Goal: Information Seeking & Learning: Learn about a topic

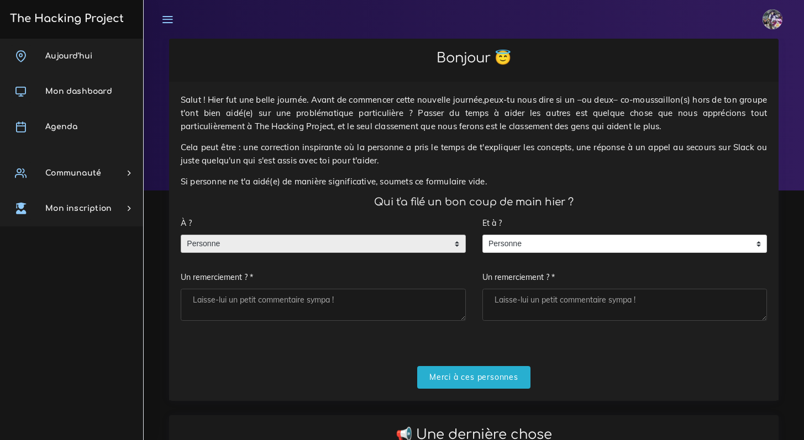
click at [265, 240] on span "Personne" at bounding box center [314, 244] width 267 height 18
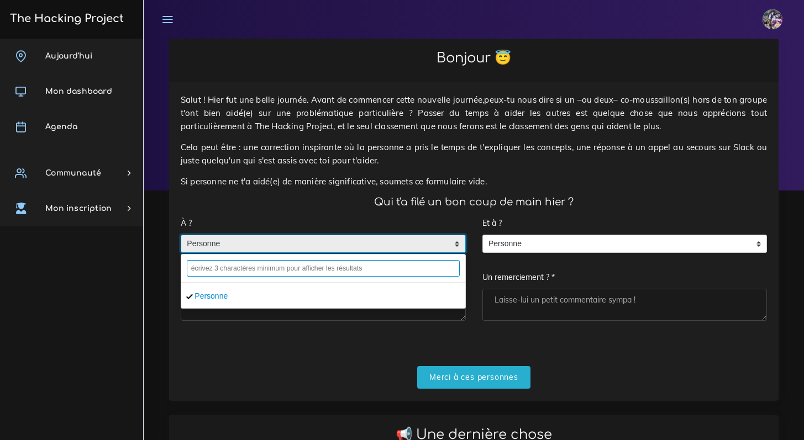
click at [318, 265] on input "text" at bounding box center [323, 268] width 273 height 17
click at [290, 268] on input "text" at bounding box center [323, 268] width 273 height 17
click at [287, 268] on input "text" at bounding box center [323, 268] width 273 height 17
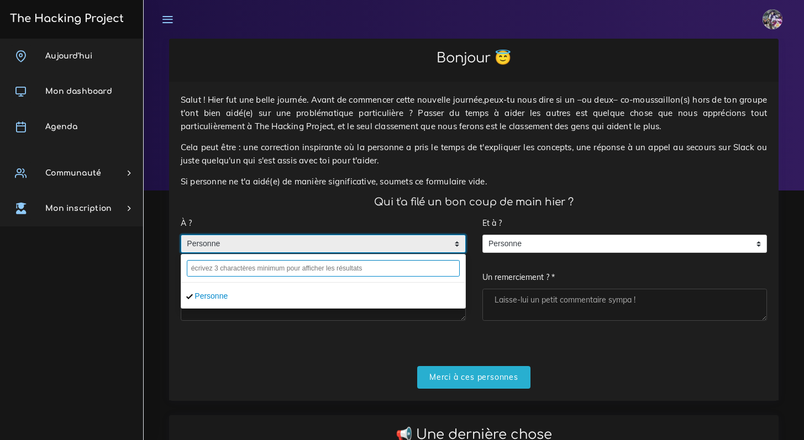
click at [279, 270] on input "text" at bounding box center [323, 268] width 273 height 17
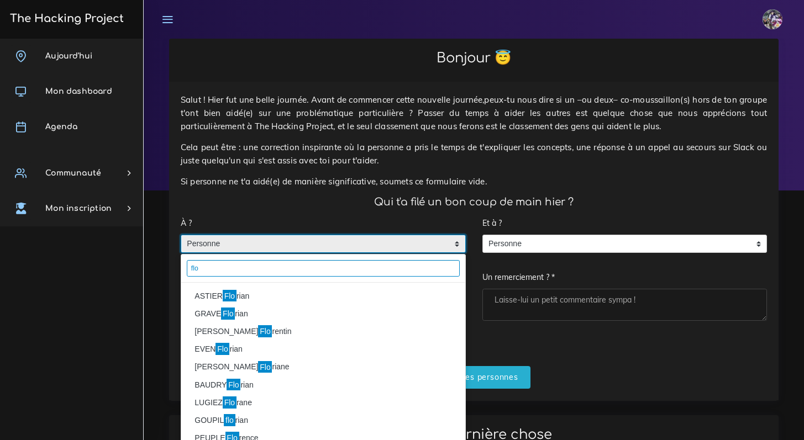
type input "flo"
click at [228, 297] on mark "Flo" at bounding box center [230, 296] width 14 height 12
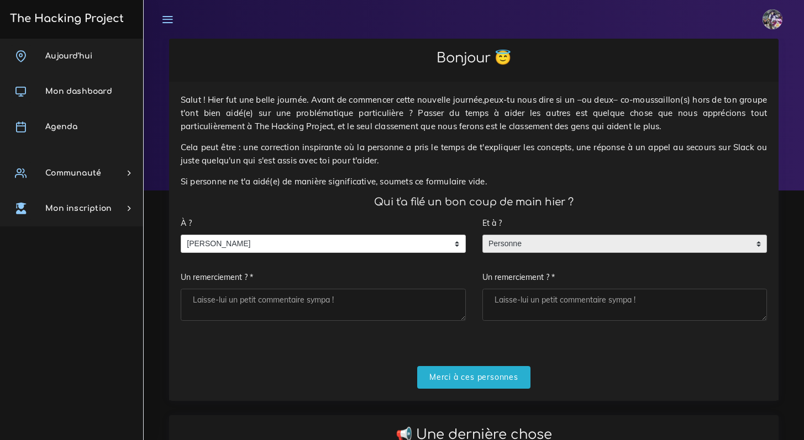
click at [516, 244] on span "Personne" at bounding box center [616, 244] width 267 height 18
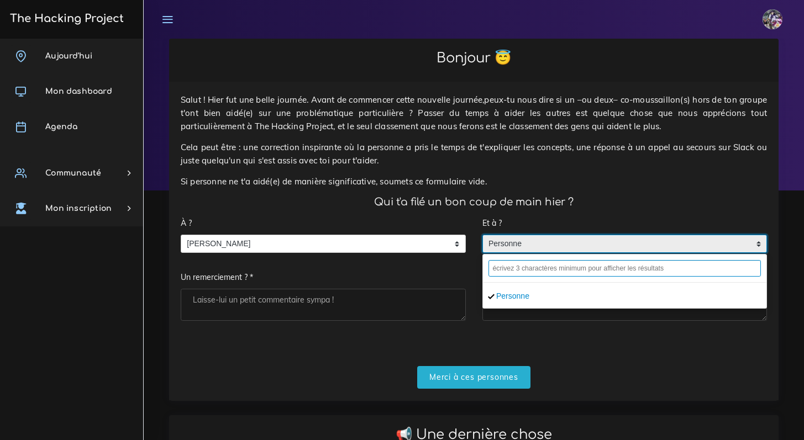
click at [521, 272] on input "text" at bounding box center [624, 268] width 273 height 17
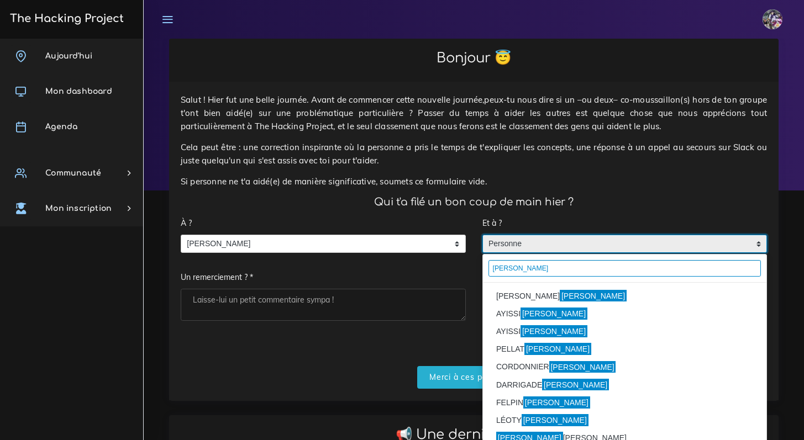
type input "thomas"
click at [522, 293] on li "ALBERT Thomas" at bounding box center [625, 296] width 284 height 18
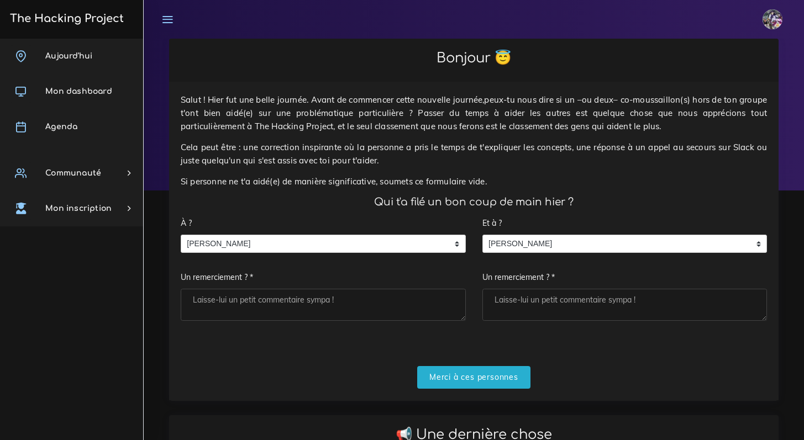
click at [359, 303] on textarea "Un remerciement ? *" at bounding box center [323, 305] width 285 height 32
click at [473, 389] on div "Salut ! Hier fut une belle journée. Avant de commencer cette nouvelle journée,p…" at bounding box center [473, 241] width 609 height 319
click at [472, 388] on input "Merci à ces personnes" at bounding box center [473, 377] width 113 height 23
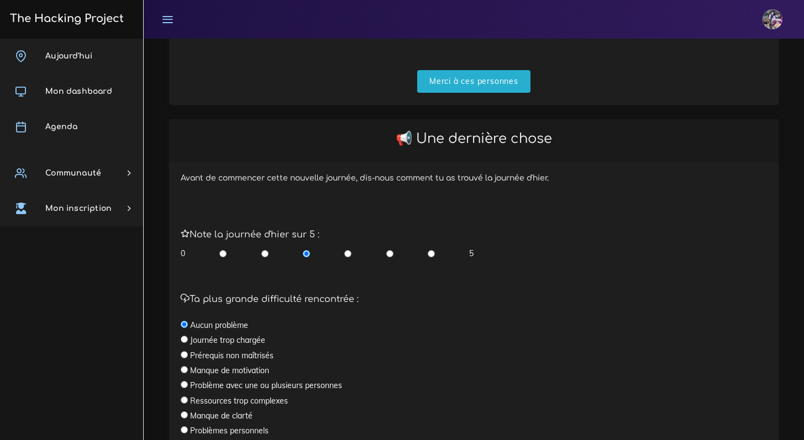
scroll to position [296, 0]
click at [434, 253] on input "radio" at bounding box center [430, 253] width 7 height 11
radio input "true"
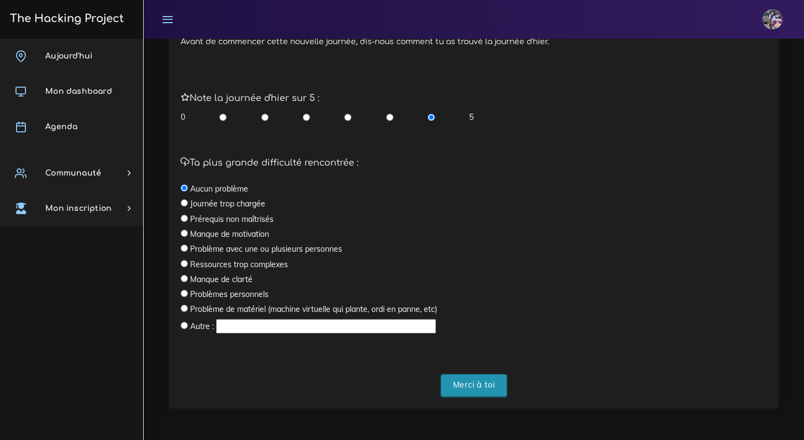
click at [481, 379] on input "Merci à toi" at bounding box center [474, 385] width 66 height 23
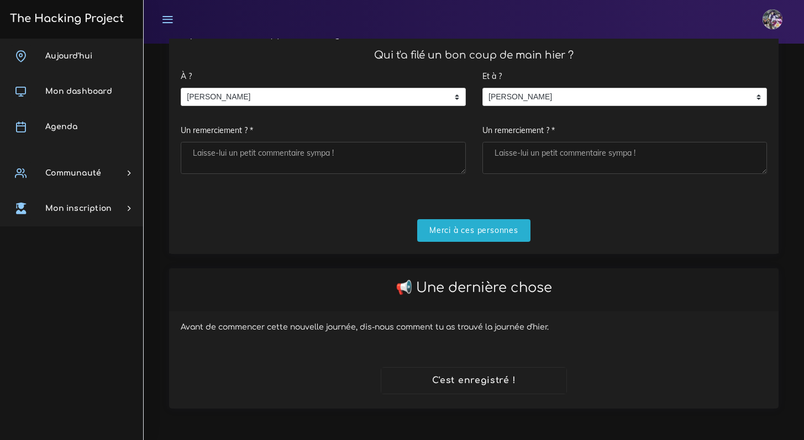
click at [470, 250] on div "Salut ! Hier fut une belle journée. Avant de commencer cette nouvelle journée,p…" at bounding box center [473, 94] width 609 height 319
click at [467, 232] on input "Merci à ces personnes" at bounding box center [473, 230] width 113 height 23
click at [105, 99] on link "Mon dashboard" at bounding box center [71, 91] width 143 height 35
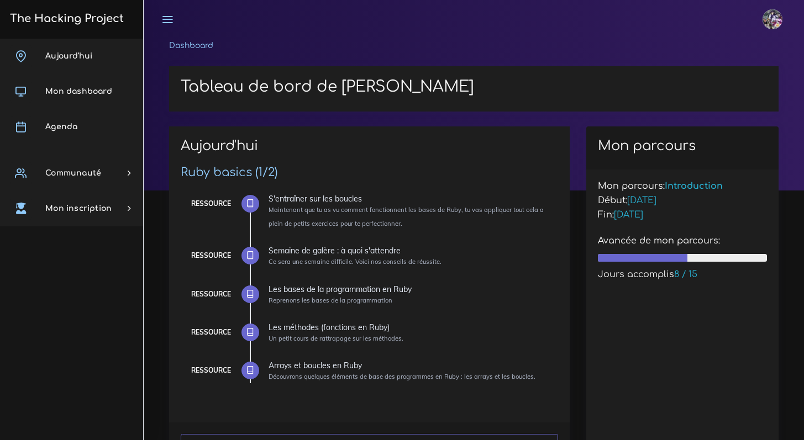
click at [78, 66] on link "Aujourd'hui" at bounding box center [71, 56] width 143 height 35
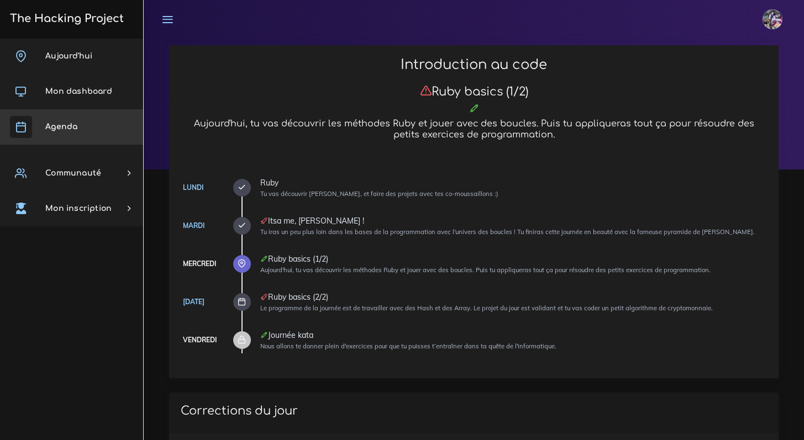
scroll to position [20, 0]
click at [91, 117] on link "Agenda" at bounding box center [71, 126] width 143 height 35
click at [87, 122] on link "Agenda" at bounding box center [71, 126] width 143 height 35
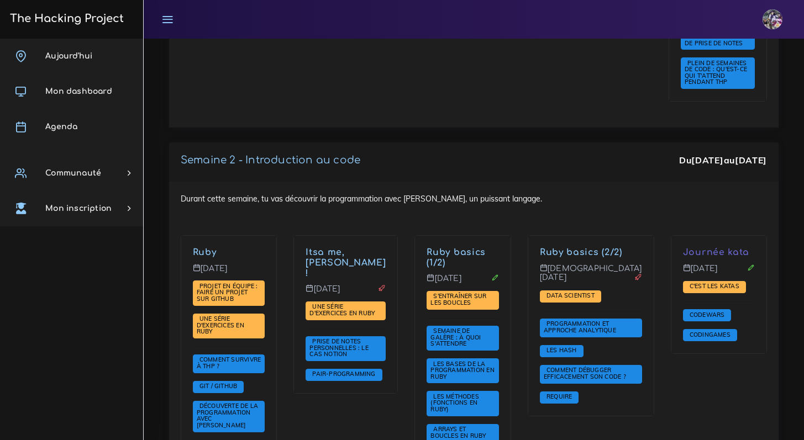
scroll to position [723, 0]
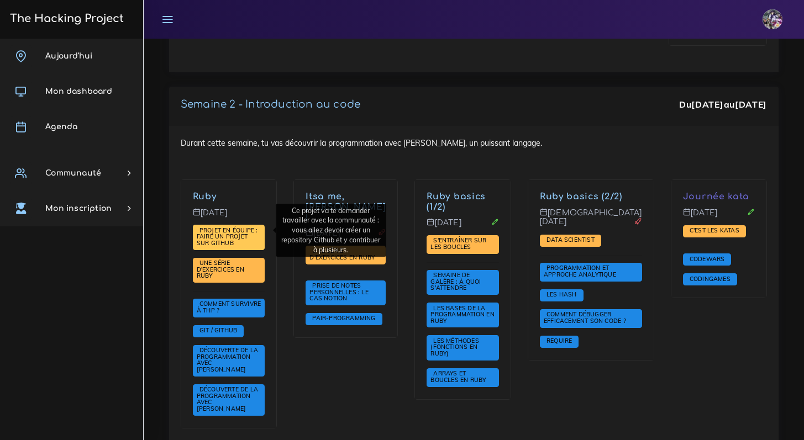
click at [219, 239] on span "Projet en équipe : faire un projet sur Github" at bounding box center [227, 236] width 61 height 20
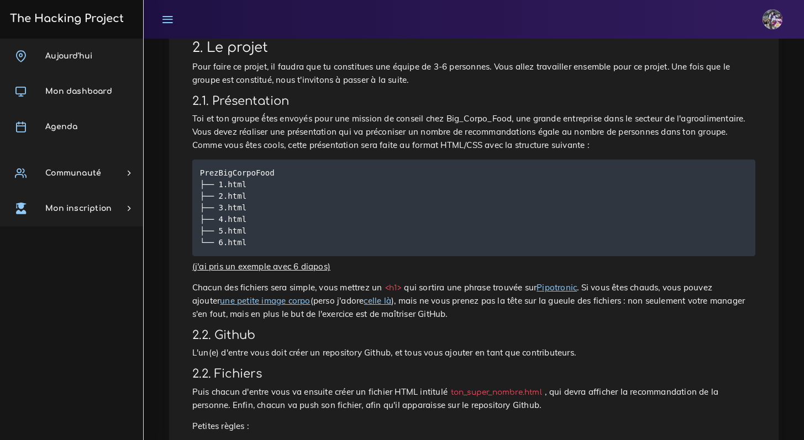
scroll to position [507, 0]
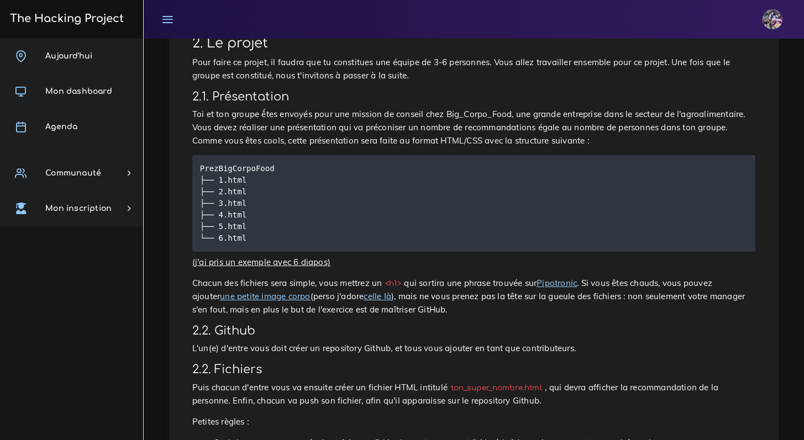
click at [194, 283] on p "Chacun des fichiers sera simple, vous mettrez un <h1> qui sortira une phrase tr…" at bounding box center [473, 297] width 563 height 40
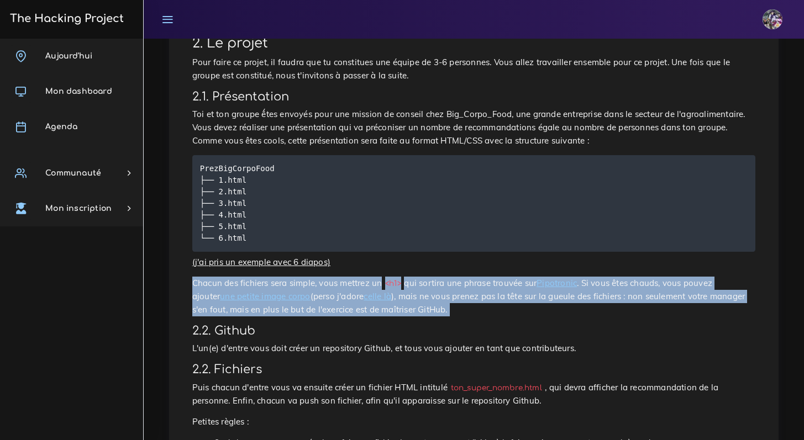
drag, startPoint x: 194, startPoint y: 283, endPoint x: 435, endPoint y: 315, distance: 243.5
click at [435, 315] on p "Chacun des fichiers sera simple, vous mettrez un <h1> qui sortira une phrase tr…" at bounding box center [473, 297] width 563 height 40
copy div "Chacun des fichiers sera simple, vous mettrez un <h1> qui sortira une phrase tr…"
click at [542, 262] on p "(j'ai pris un exemple avec 6 diapos)" at bounding box center [473, 262] width 563 height 13
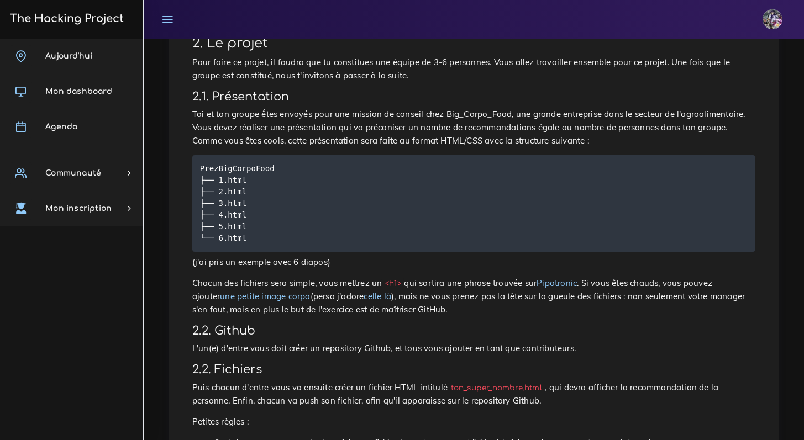
click at [569, 286] on link "Pipotronic" at bounding box center [556, 283] width 40 height 10
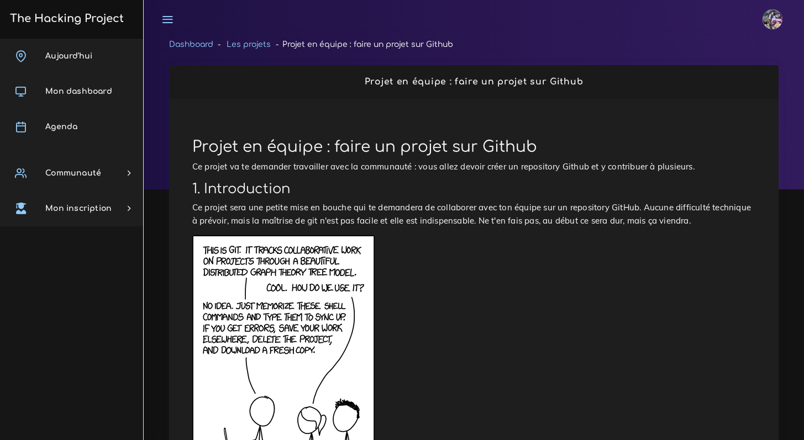
scroll to position [0, 0]
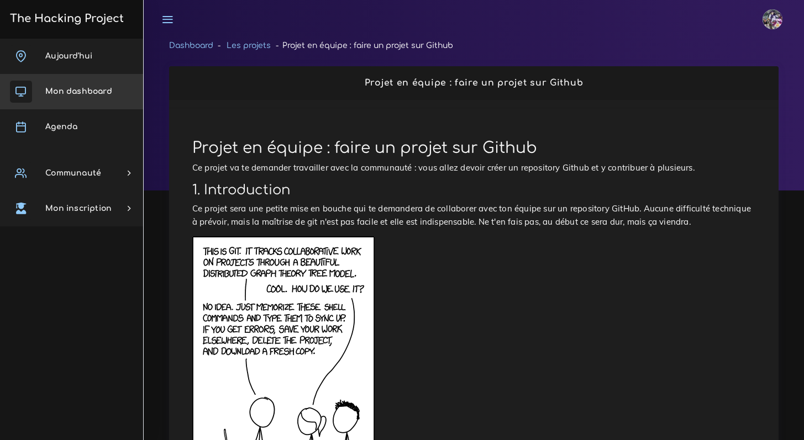
click at [65, 74] on link "Mon dashboard" at bounding box center [71, 91] width 143 height 35
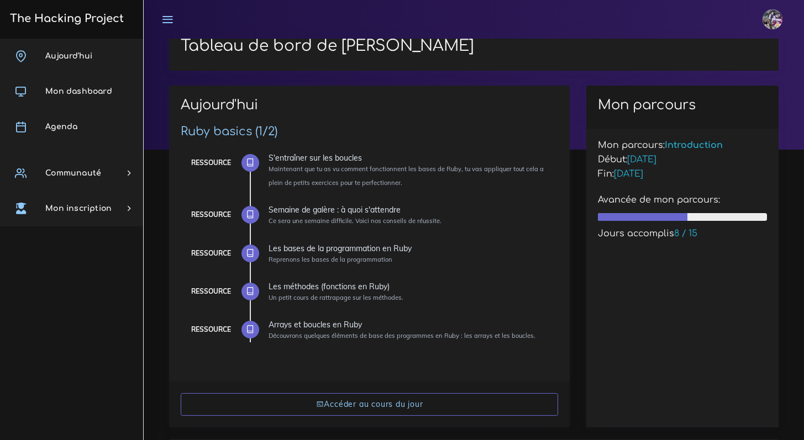
scroll to position [61, 0]
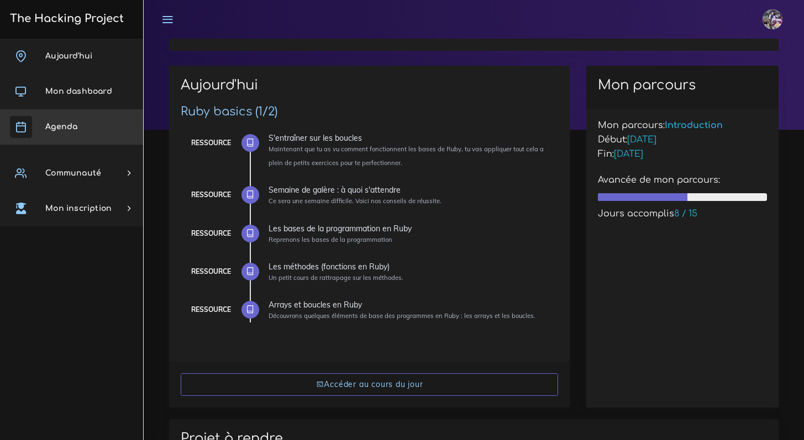
click at [90, 138] on link "Agenda" at bounding box center [71, 126] width 143 height 35
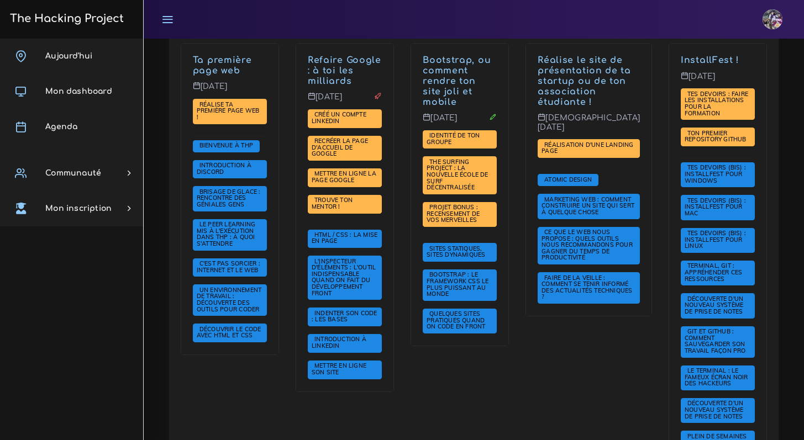
scroll to position [293, 0]
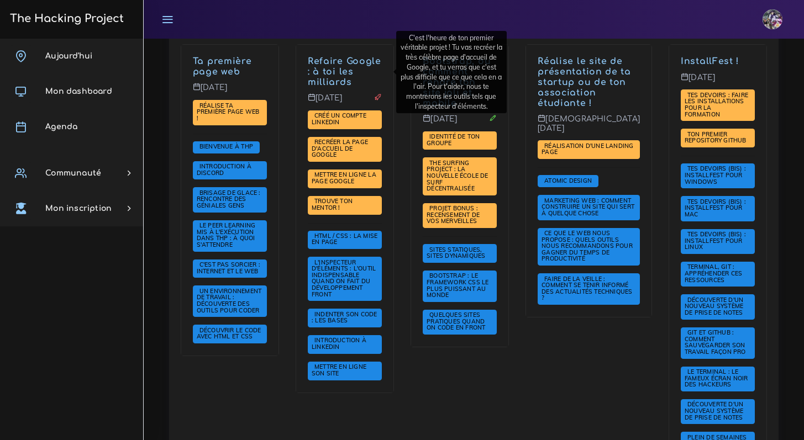
click at [366, 76] on p "Refaire Google : à toi les milliards" at bounding box center [345, 71] width 74 height 31
click at [358, 75] on p "Refaire Google : à toi les milliards" at bounding box center [345, 71] width 74 height 31
click at [351, 72] on link "Refaire Google : à toi les milliards" at bounding box center [344, 71] width 73 height 31
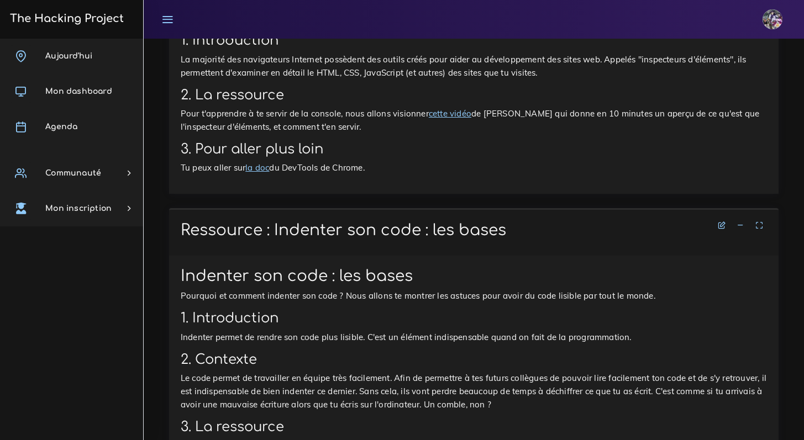
scroll to position [5751, 0]
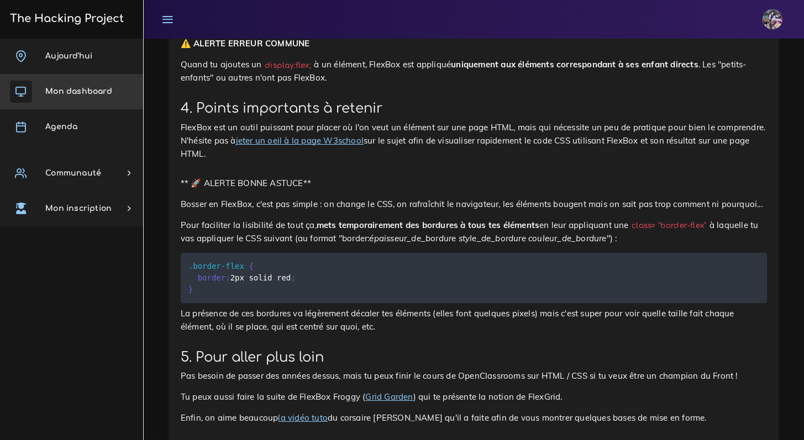
click at [92, 81] on link "Mon dashboard" at bounding box center [71, 91] width 143 height 35
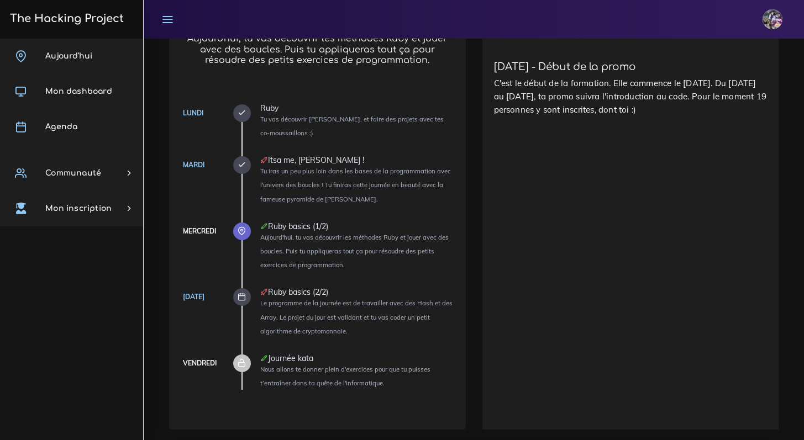
scroll to position [658, 0]
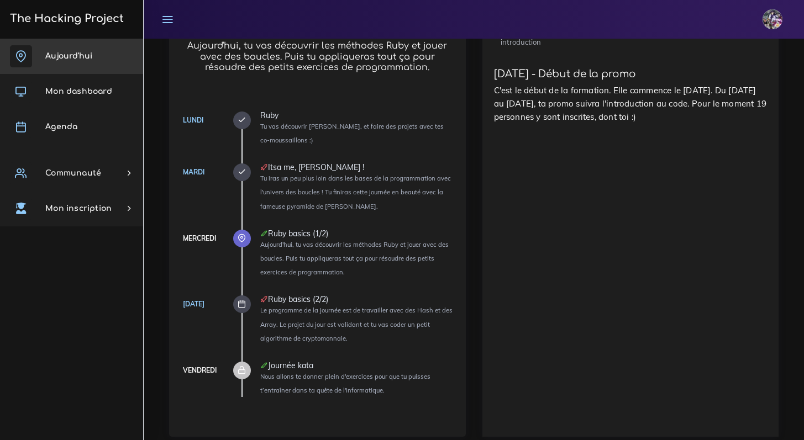
click at [83, 54] on span "Aujourd'hui" at bounding box center [68, 56] width 47 height 8
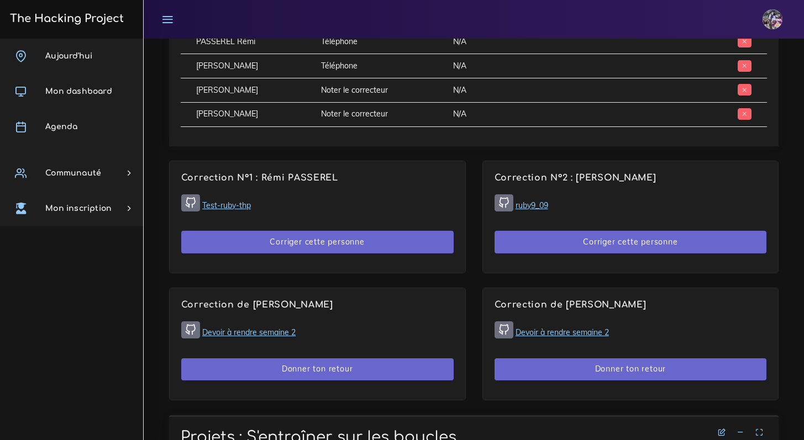
scroll to position [601, 0]
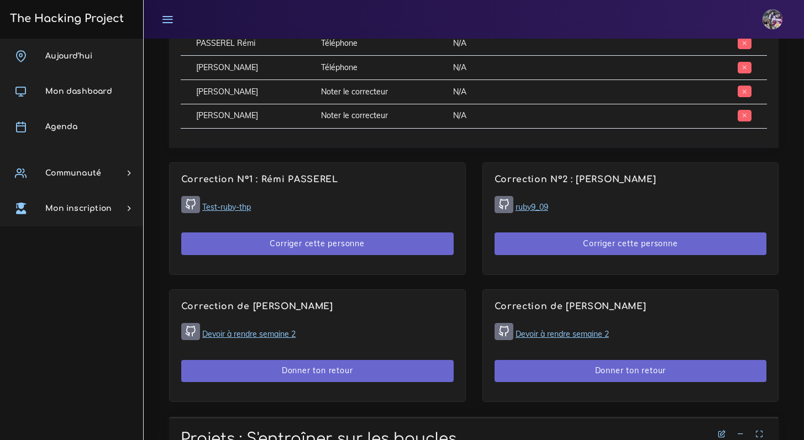
click at [242, 208] on link "Test-ruby-thp" at bounding box center [226, 207] width 49 height 10
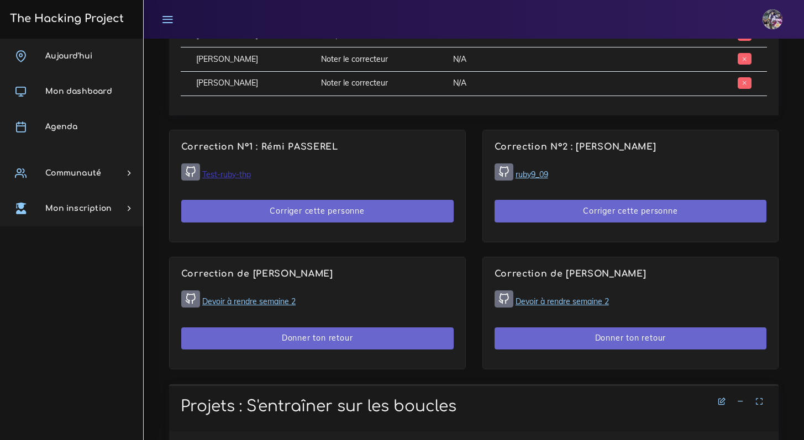
scroll to position [677, 0]
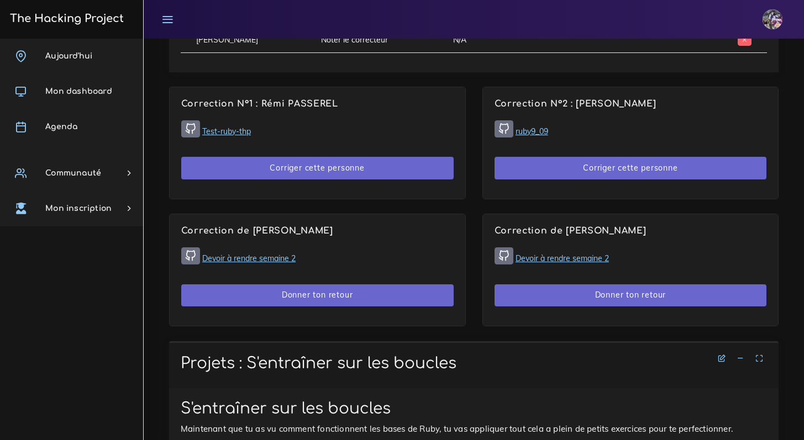
click at [263, 258] on link "Devoir à rendre semaine 2" at bounding box center [248, 258] width 93 height 10
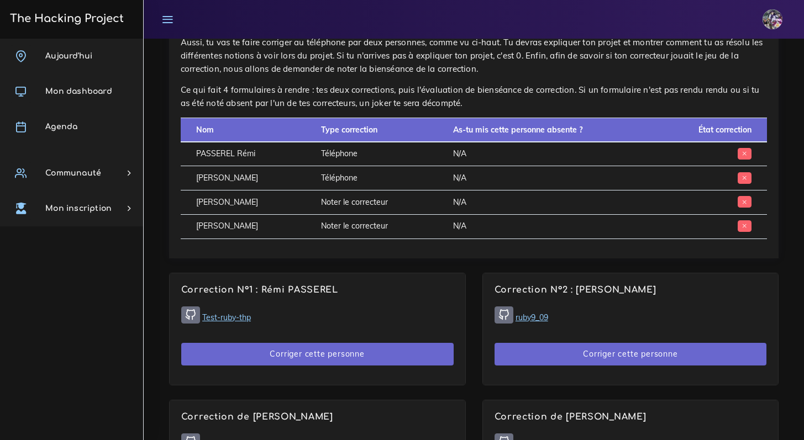
scroll to position [581, 0]
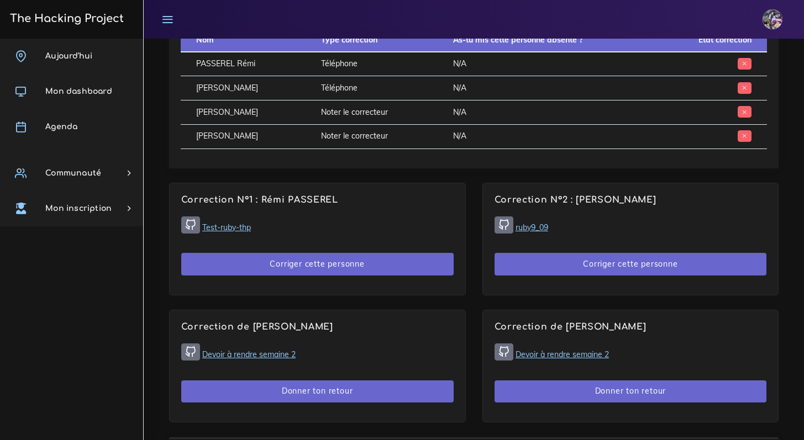
click at [532, 228] on link "ruby9_09" at bounding box center [531, 228] width 33 height 10
click at [247, 231] on link "Test-ruby-thp" at bounding box center [226, 228] width 49 height 10
click at [536, 231] on link "ruby9_09" at bounding box center [531, 228] width 33 height 10
click at [527, 230] on link "ruby9_09" at bounding box center [531, 228] width 33 height 10
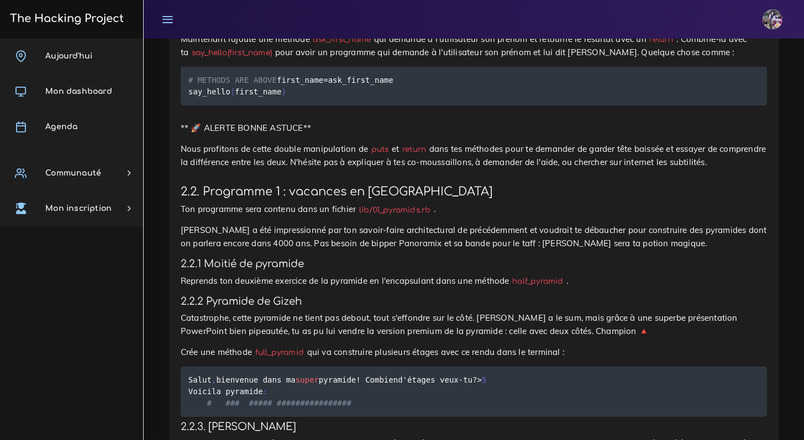
scroll to position [1504, 0]
